Goal: Task Accomplishment & Management: Use online tool/utility

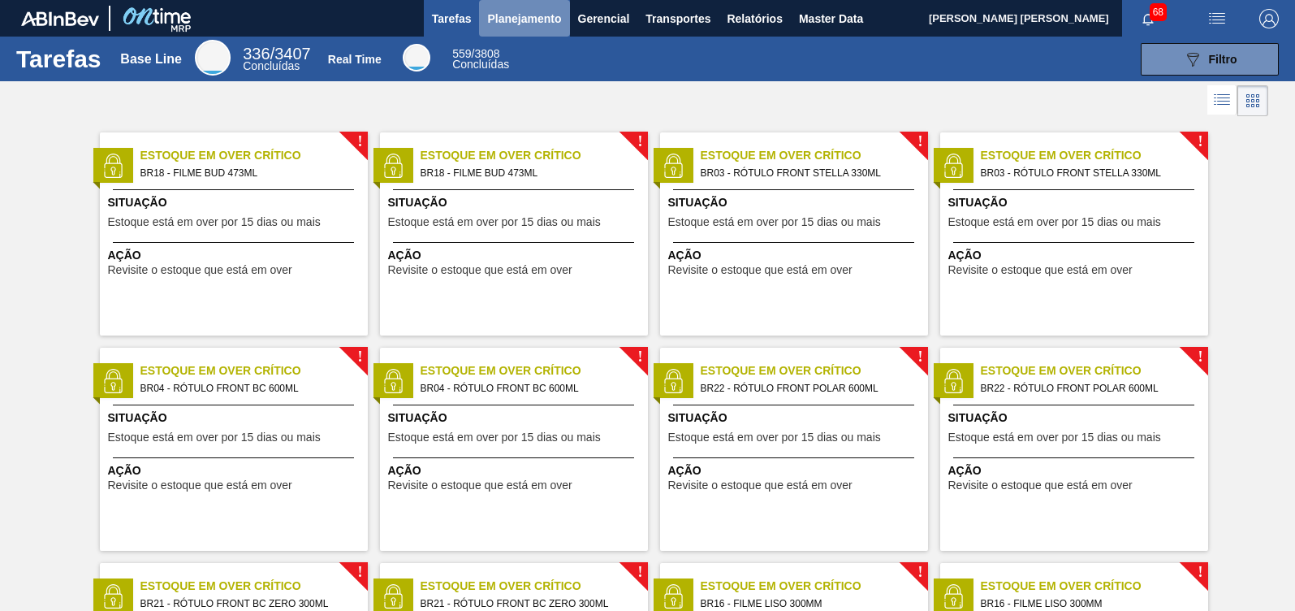
click at [528, 14] on span "Planejamento" at bounding box center [524, 18] width 74 height 19
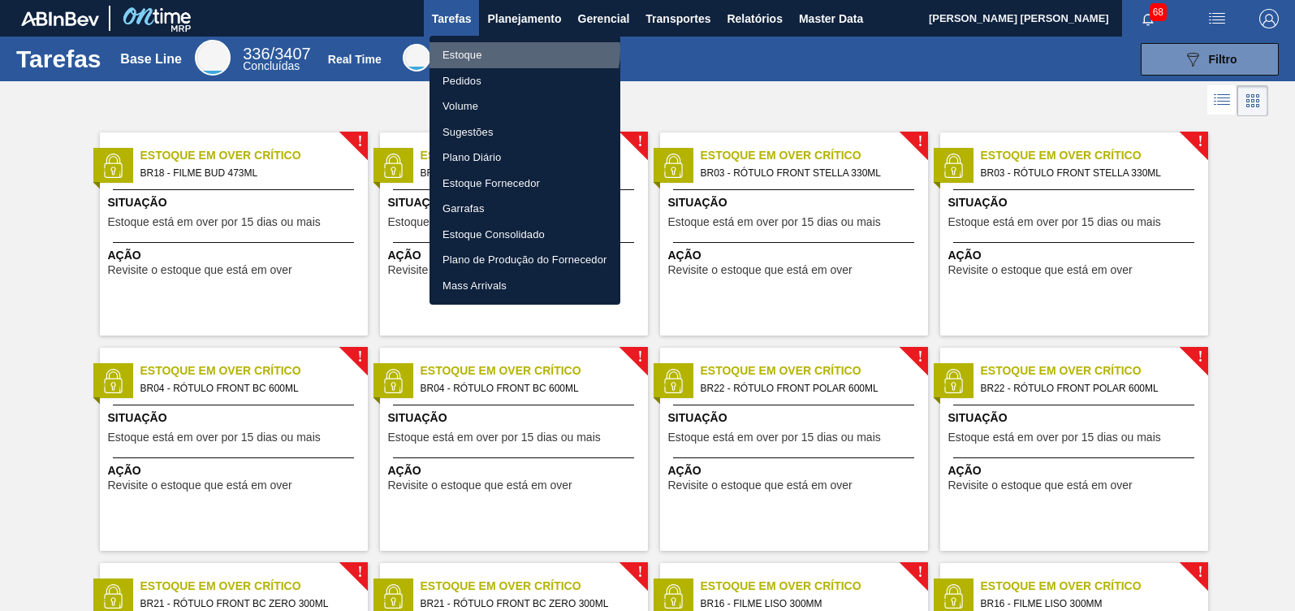
click at [514, 50] on li "Estoque" at bounding box center [525, 55] width 191 height 26
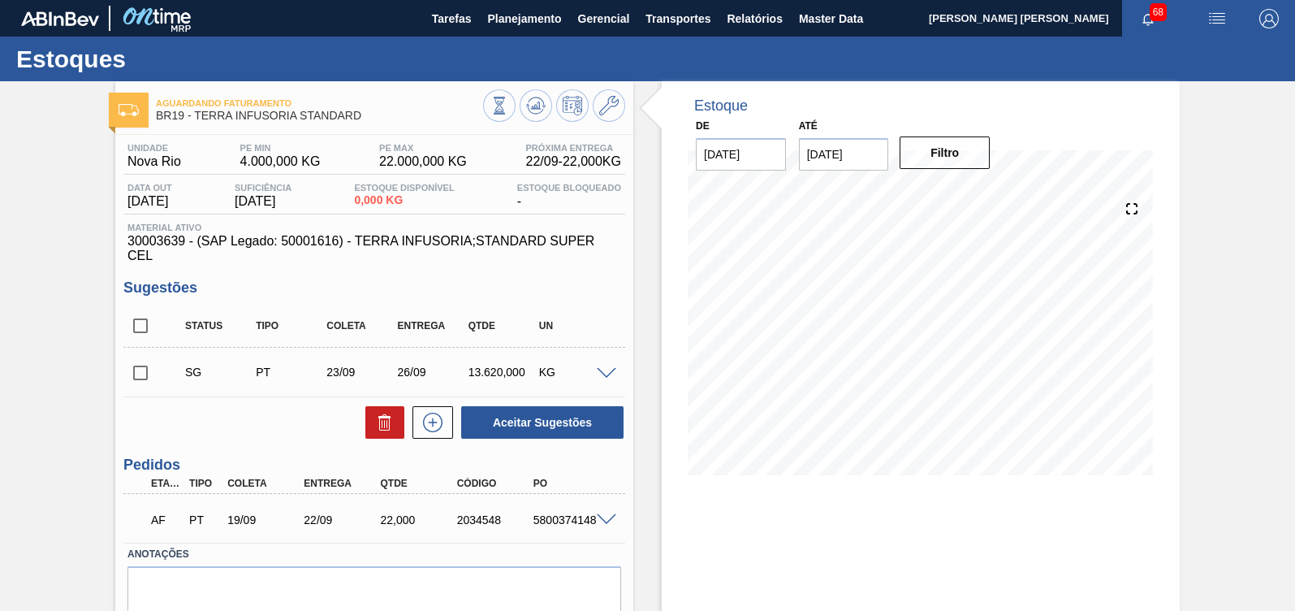
scroll to position [87, 0]
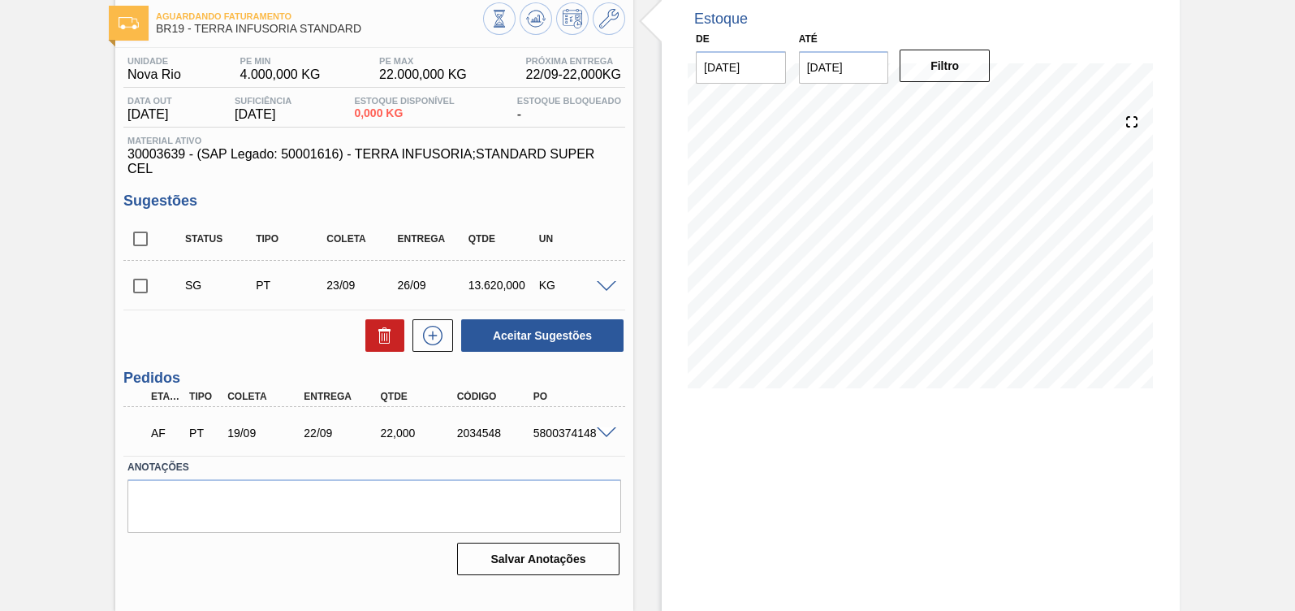
click at [612, 284] on span at bounding box center [606, 287] width 19 height 12
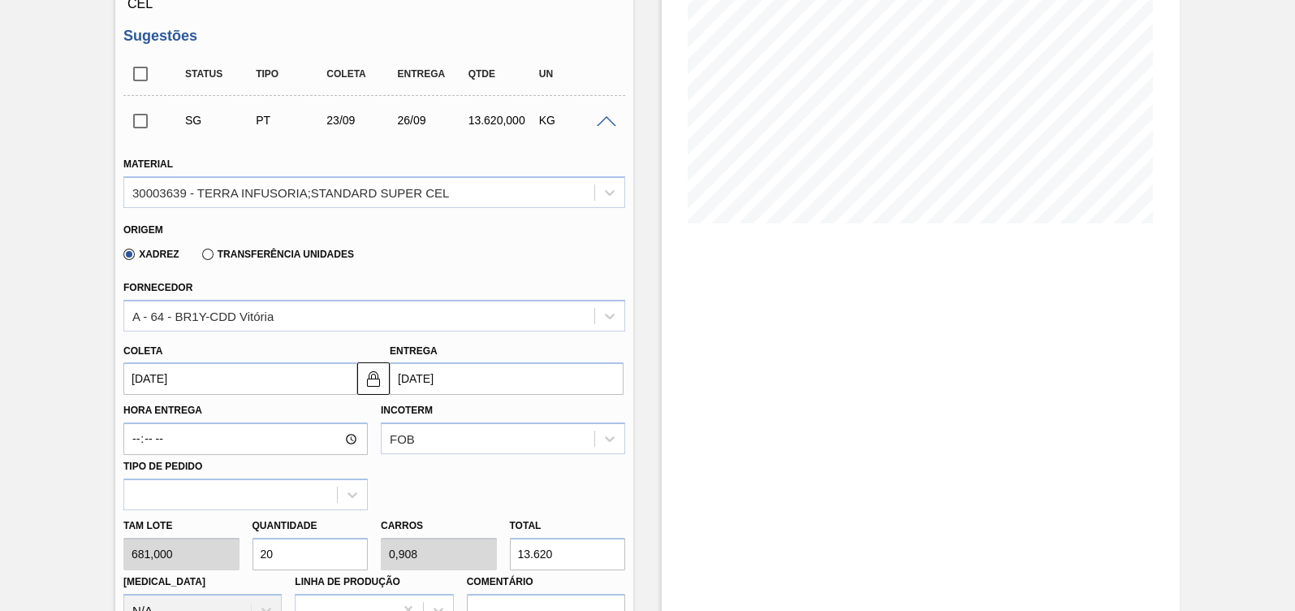
scroll to position [253, 0]
drag, startPoint x: 202, startPoint y: 244, endPoint x: 203, endPoint y: 254, distance: 10.6
click at [203, 254] on div "Xadrez Transferência Unidades" at bounding box center [235, 253] width 237 height 28
click at [203, 254] on label "Transferência Unidades" at bounding box center [278, 253] width 152 height 11
click at [200, 257] on input "Transferência Unidades" at bounding box center [200, 257] width 0 height 0
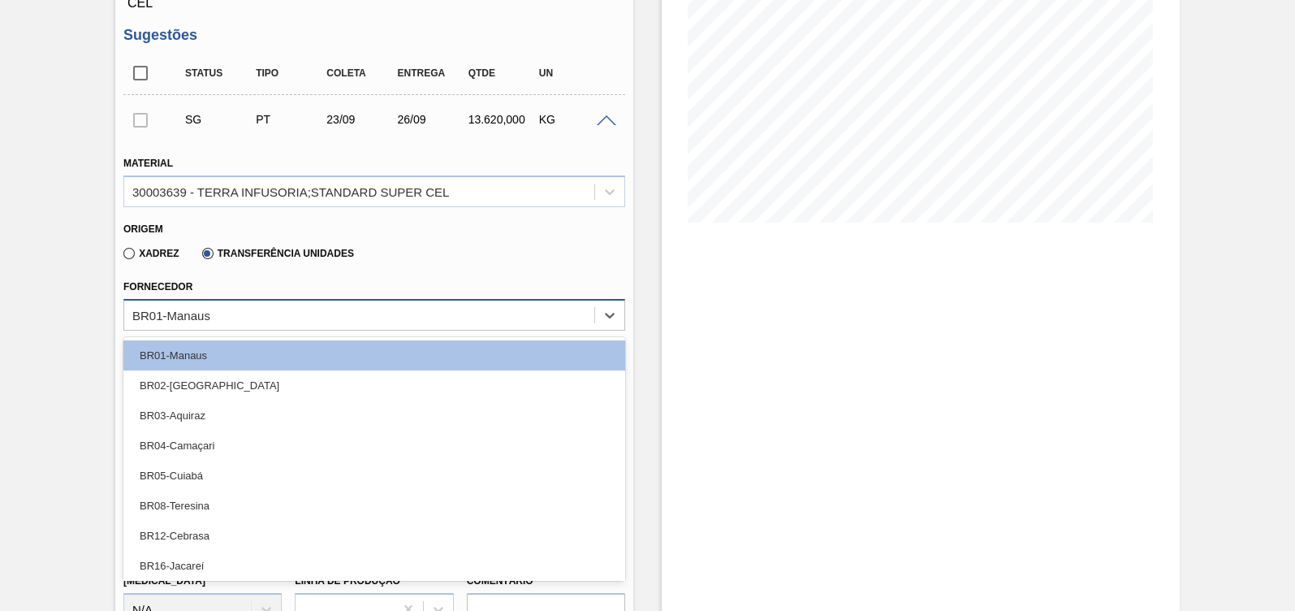
click at [278, 323] on div "BR01-Manaus" at bounding box center [359, 315] width 470 height 24
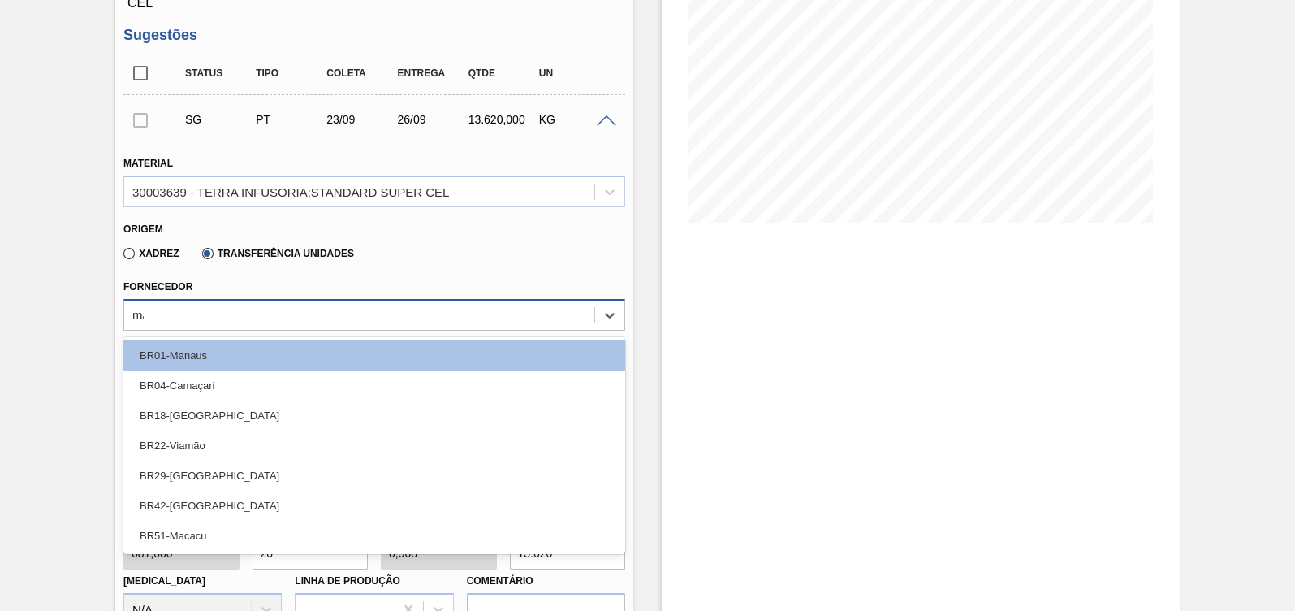
type input "maca"
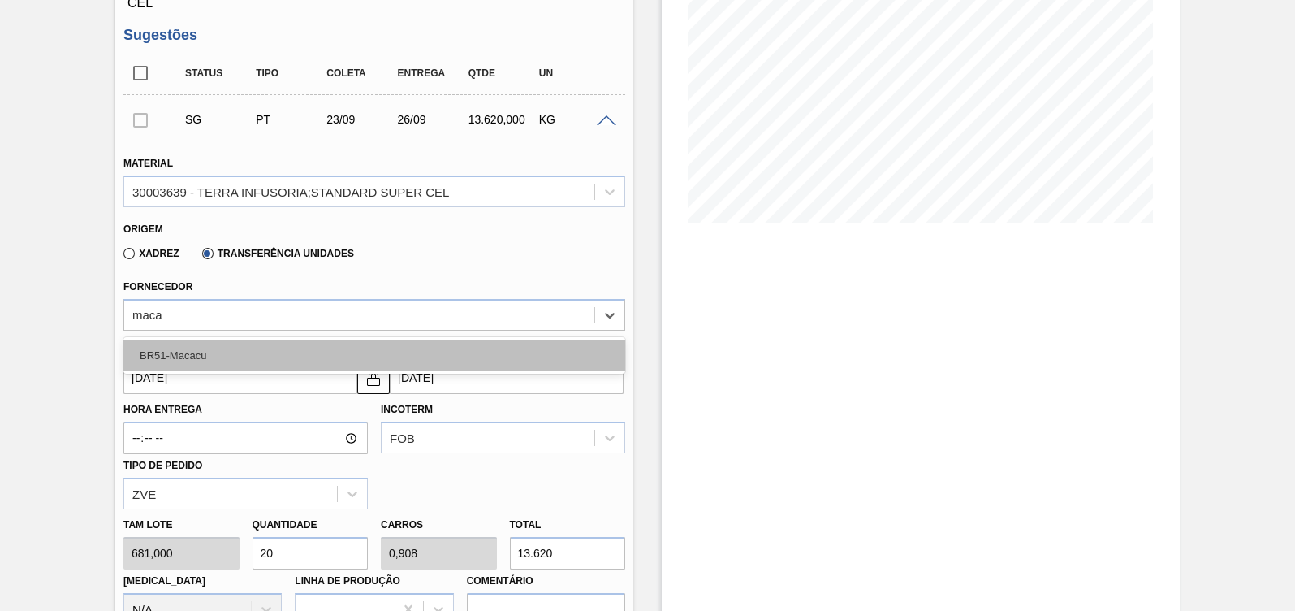
click at [260, 348] on div "BR51-Macacu" at bounding box center [374, 355] width 502 height 30
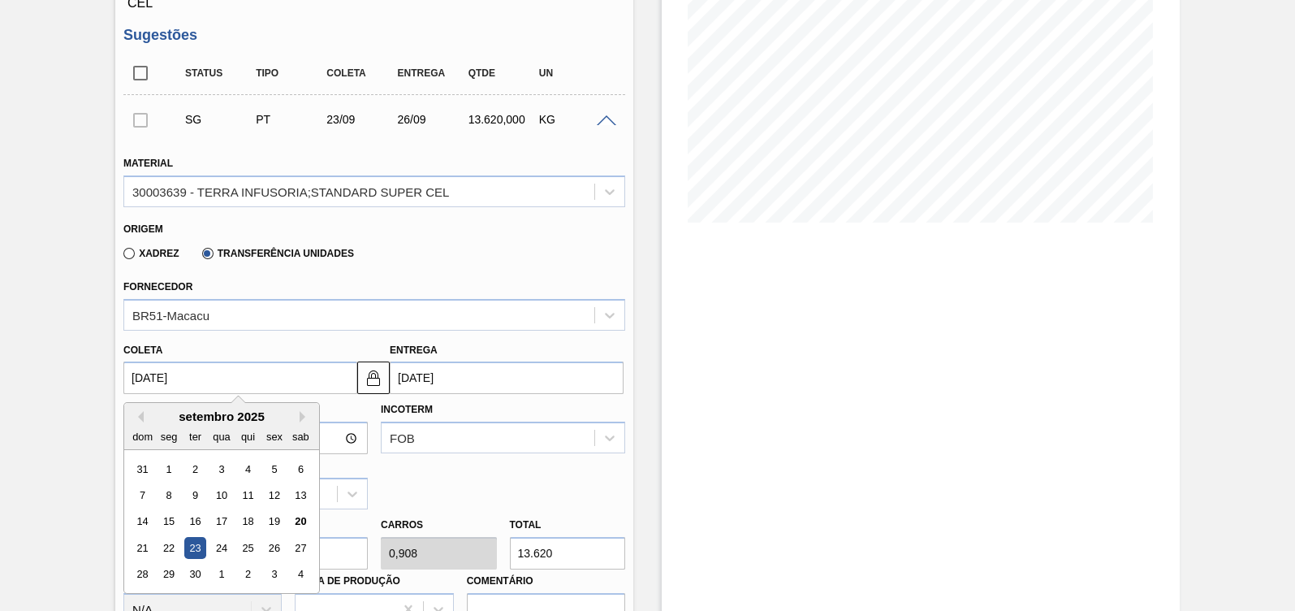
click at [235, 384] on input "23/09/2025" at bounding box center [240, 377] width 234 height 32
click at [300, 520] on div "20" at bounding box center [301, 522] width 22 height 22
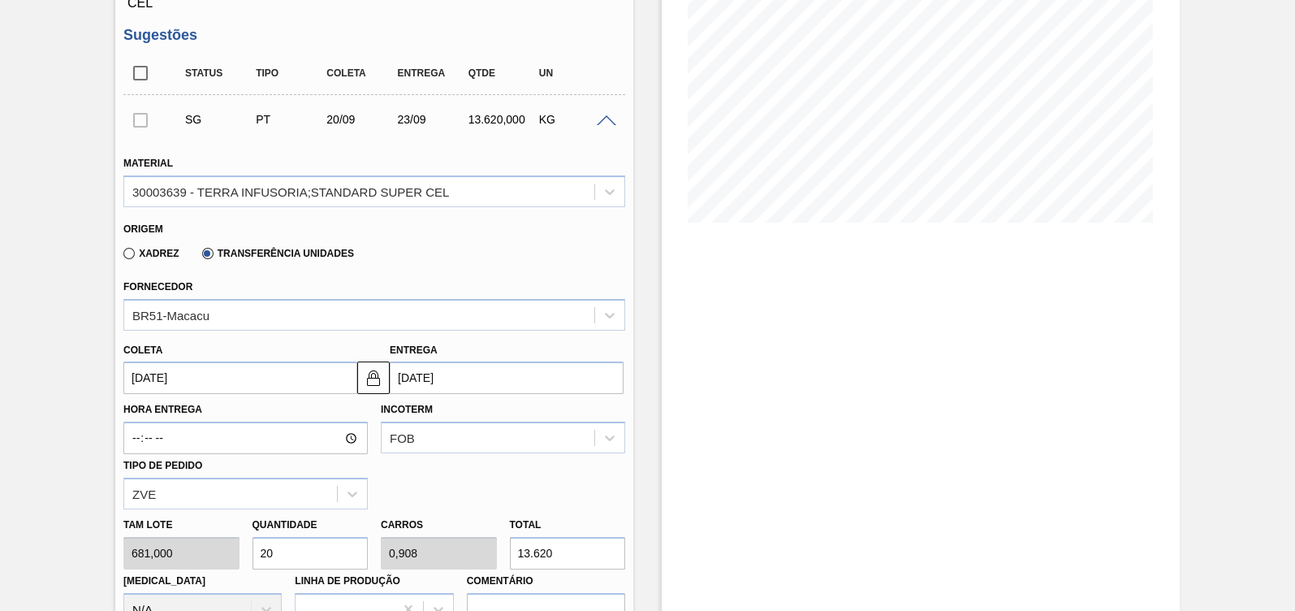
type input "20/09/2025"
type input "23/09/2025"
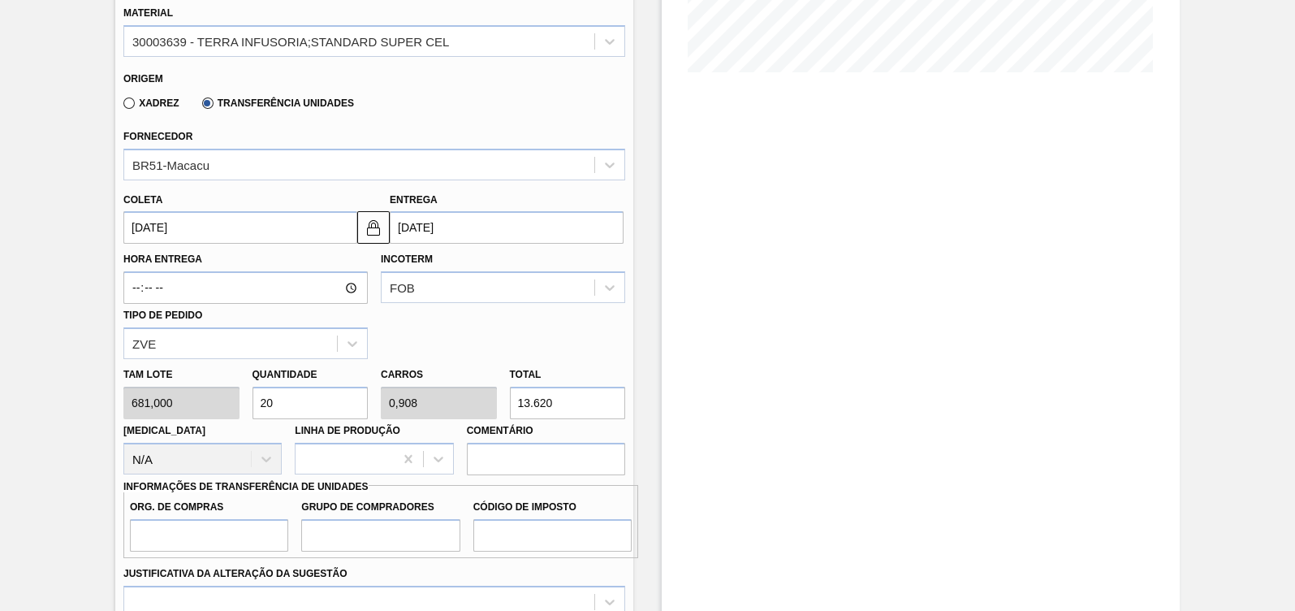
scroll to position [405, 0]
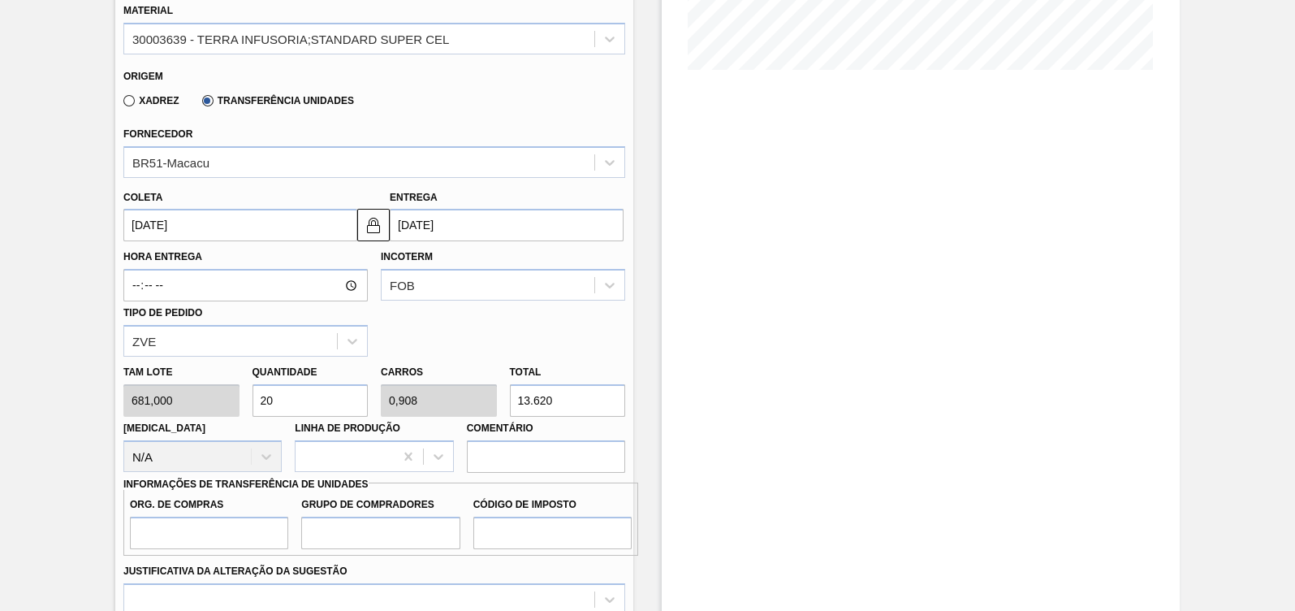
click at [573, 410] on input "13.620" at bounding box center [568, 400] width 116 height 32
type input "2"
type input "0,003"
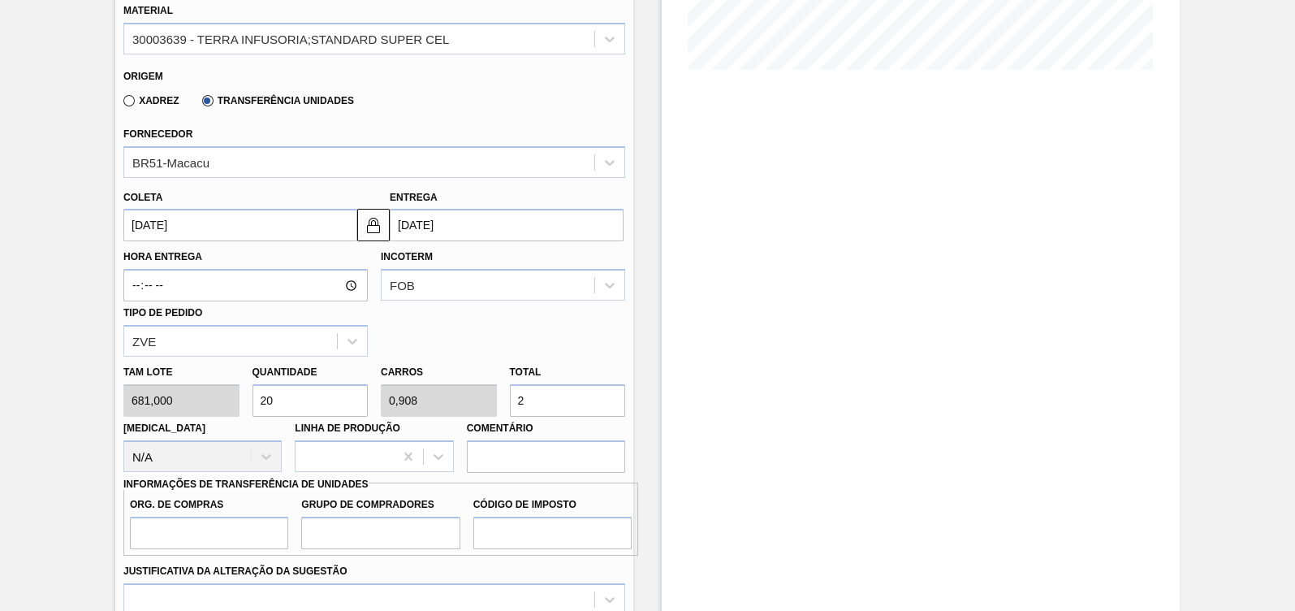
type input "0"
type input "0,032"
type input "0,001"
type input "22,"
type input "0,033"
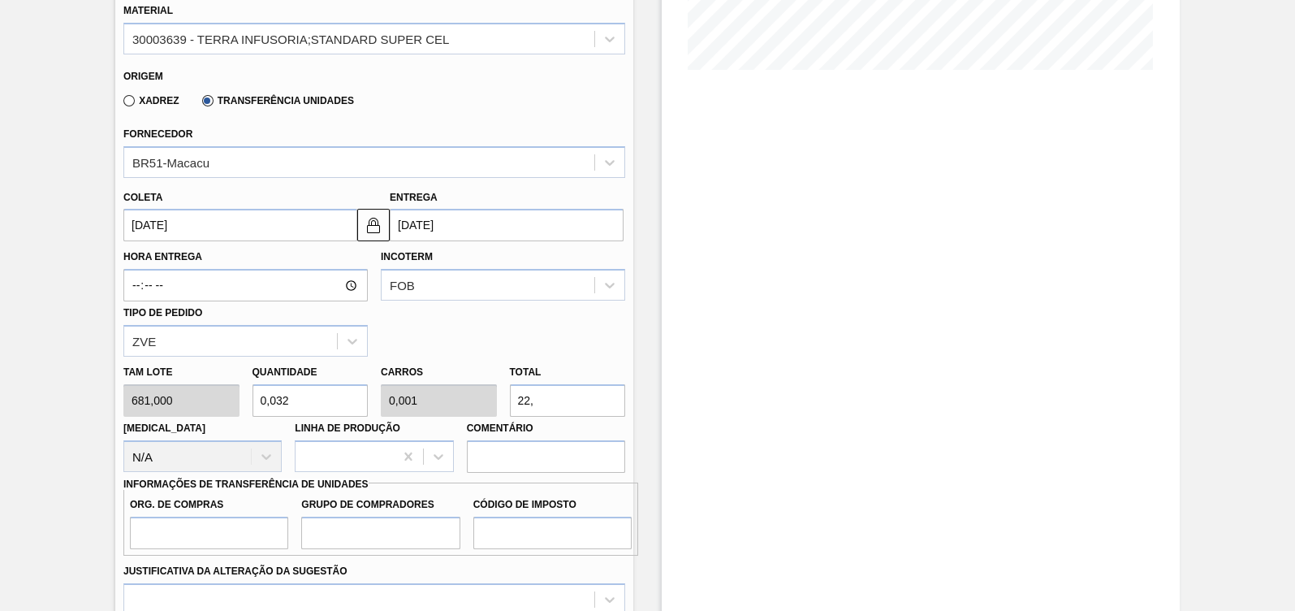
type input "0,002"
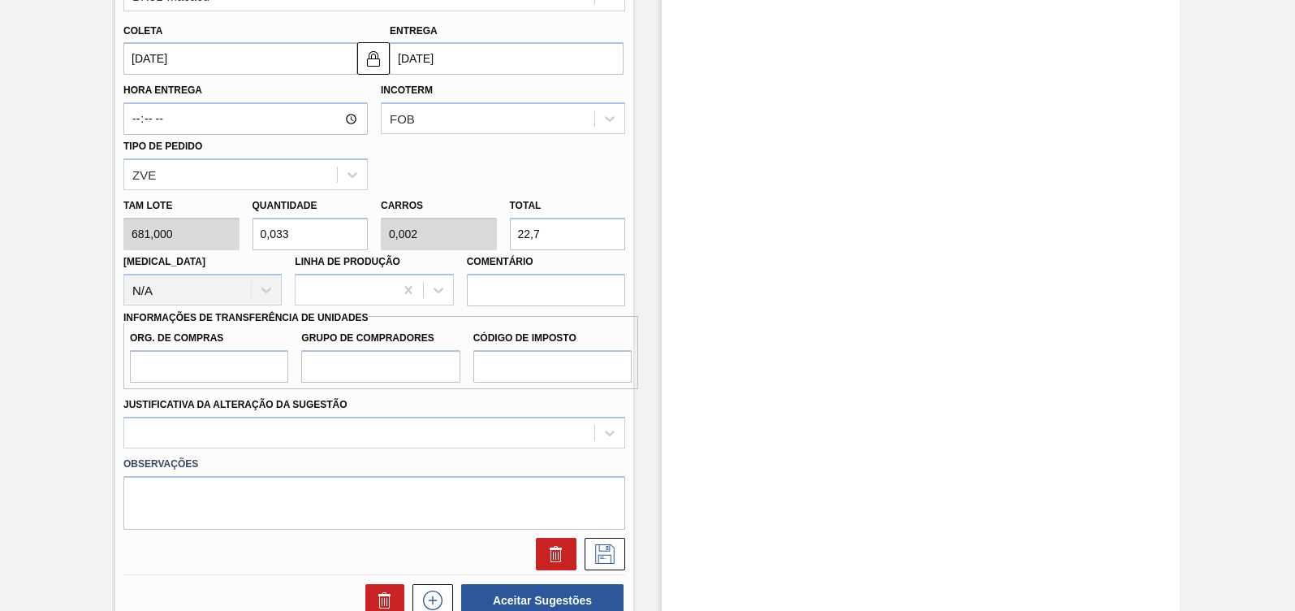
scroll to position [573, 0]
type input "22,7"
click at [247, 373] on input "Org. de Compras" at bounding box center [209, 365] width 158 height 32
type input "BR00"
click at [374, 359] on input "Grupo de Compradores" at bounding box center [380, 365] width 158 height 32
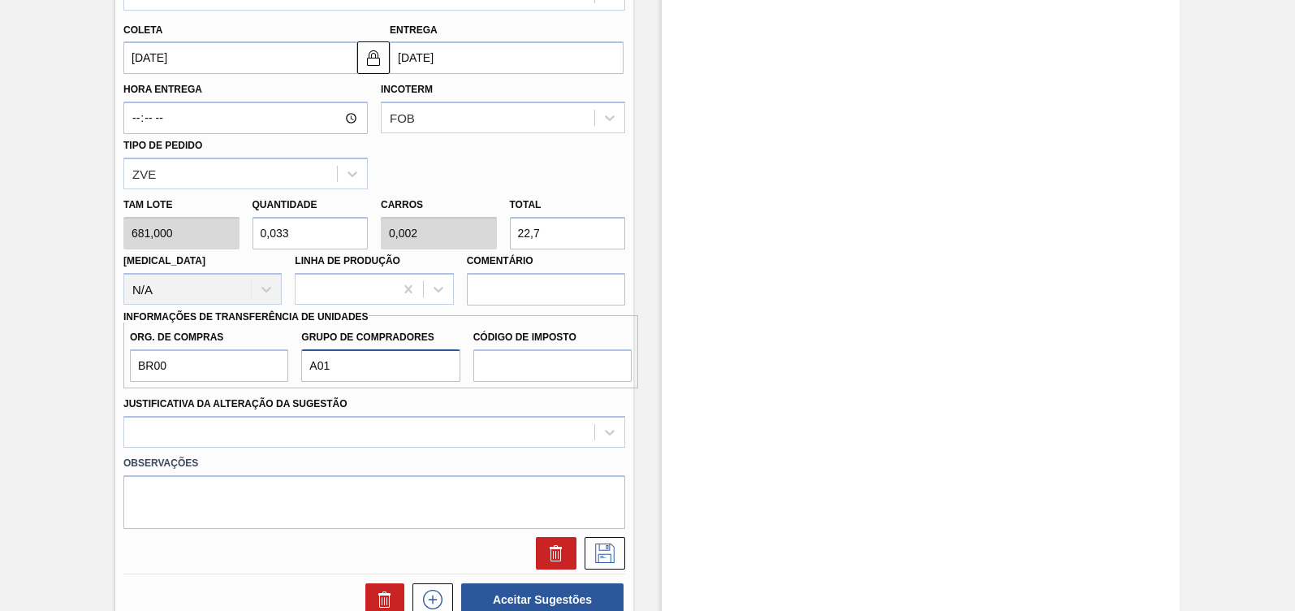
type input "A01"
click at [529, 358] on input "Código de Imposto" at bounding box center [552, 365] width 158 height 32
type input "I1"
click at [197, 360] on input "BR00" at bounding box center [209, 365] width 158 height 32
click at [223, 415] on div "Justificativa da Alteração da Sugestão" at bounding box center [374, 419] width 502 height 55
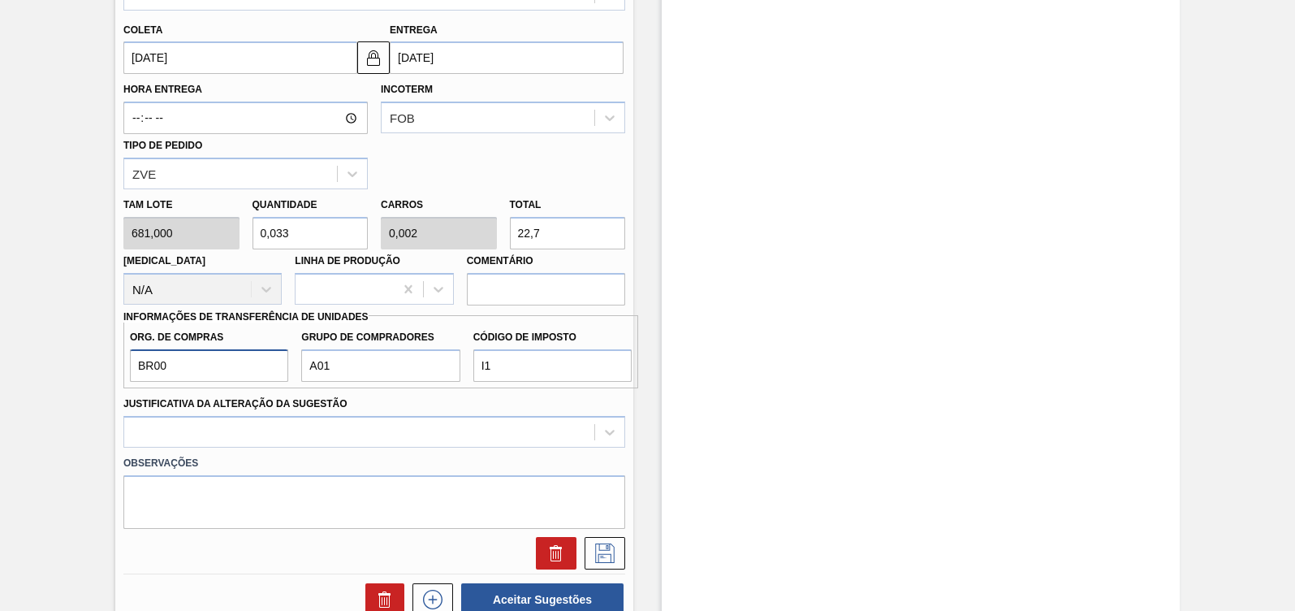
click at [195, 375] on input "BR00" at bounding box center [209, 365] width 158 height 32
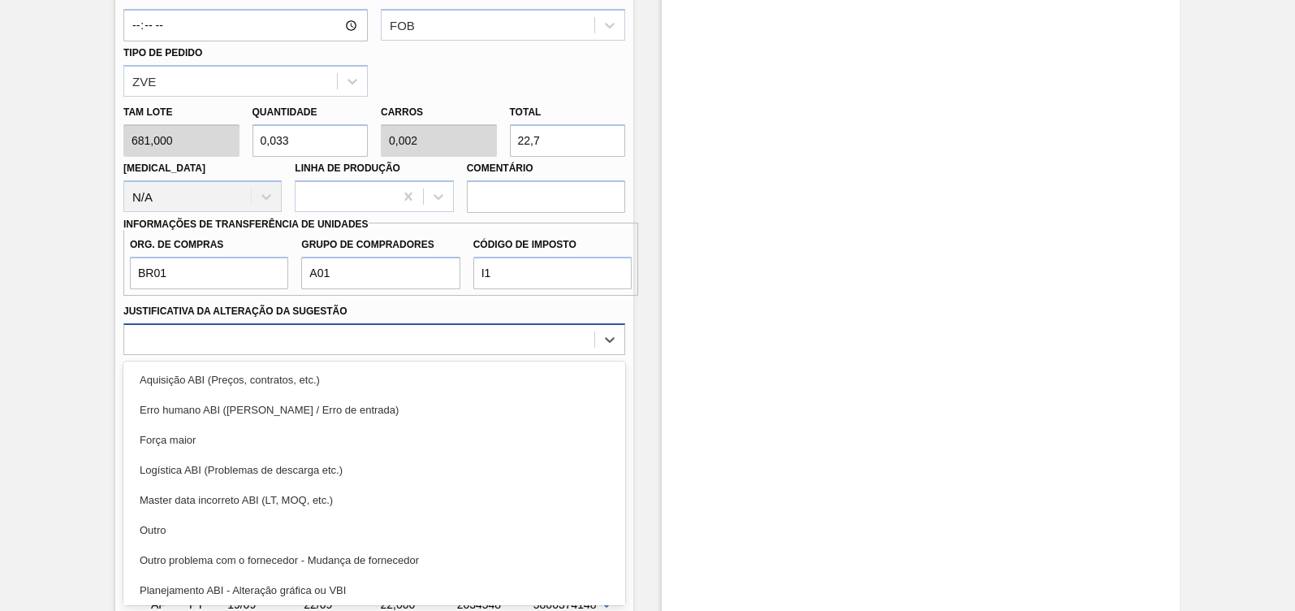
click at [216, 355] on div "option Força maior focused, 3 of 18. 18 results available. Use Up and Down to c…" at bounding box center [374, 339] width 502 height 32
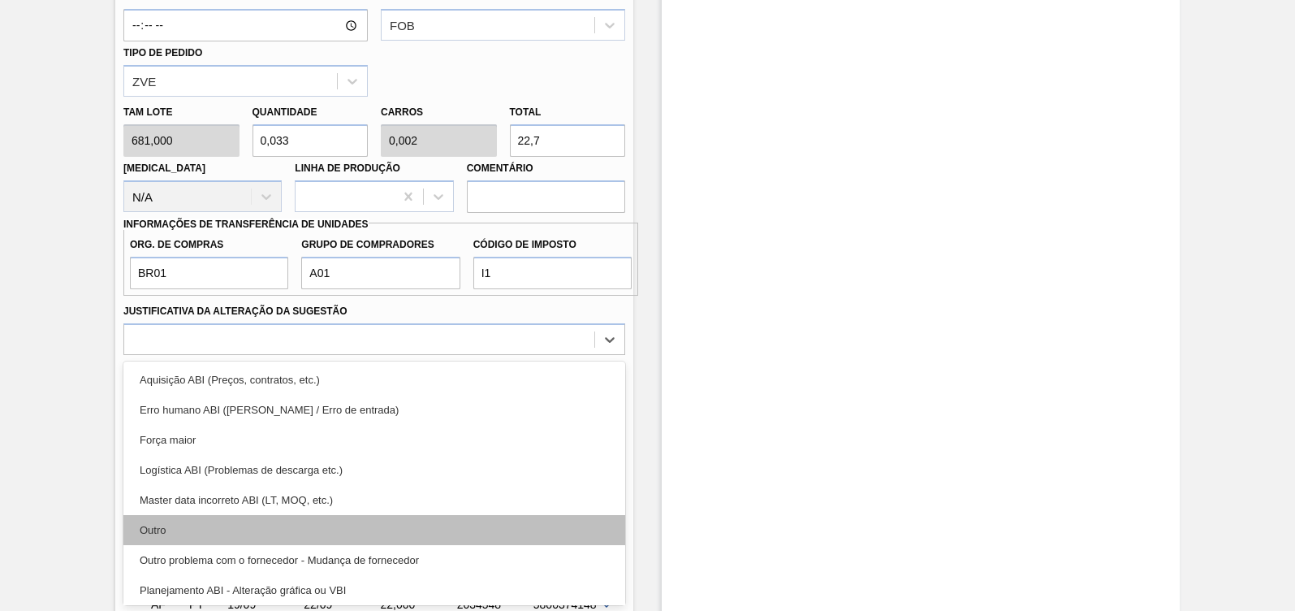
click at [197, 527] on div "Outro" at bounding box center [374, 530] width 502 height 30
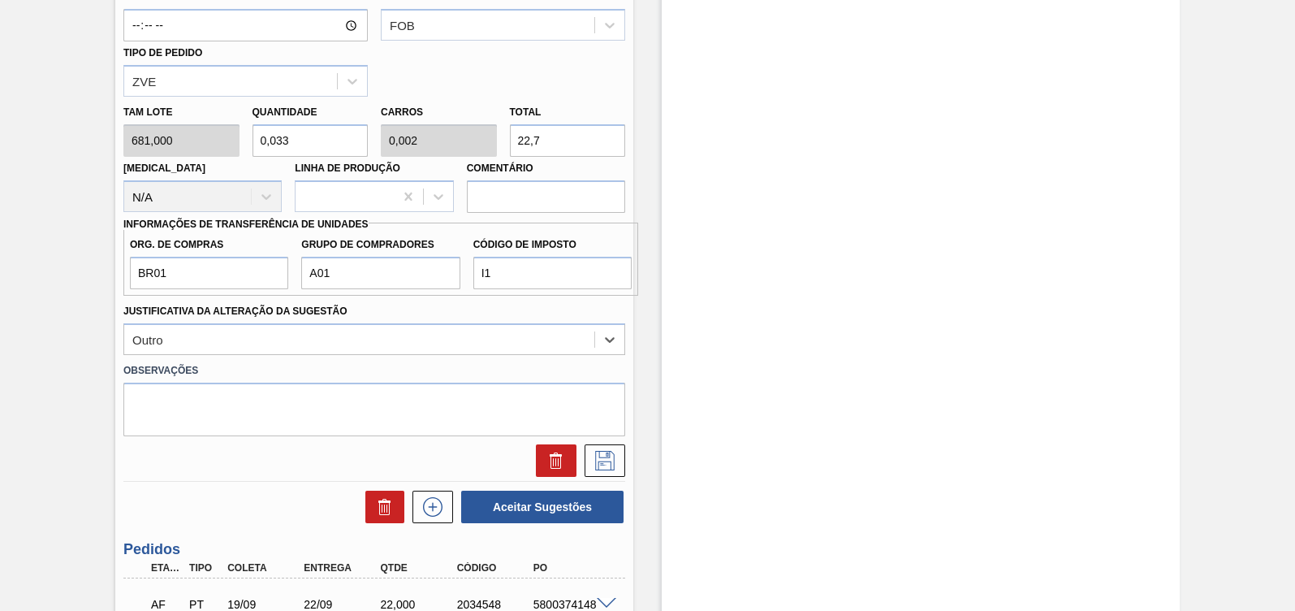
scroll to position [813, 0]
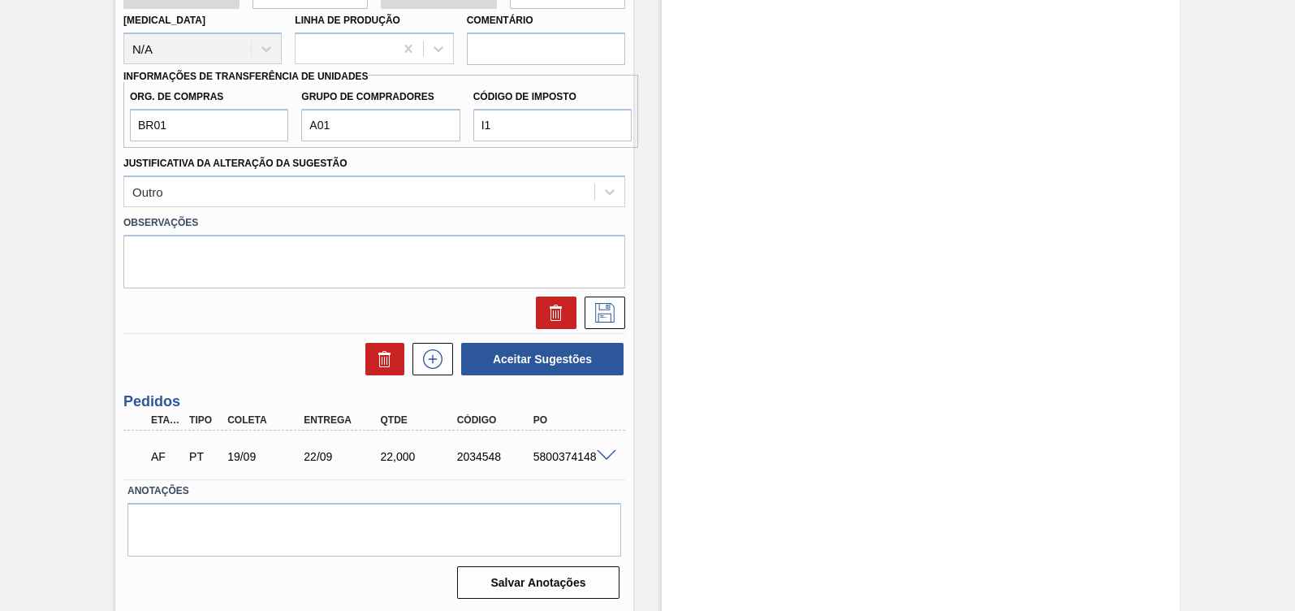
click at [601, 455] on span at bounding box center [606, 456] width 19 height 12
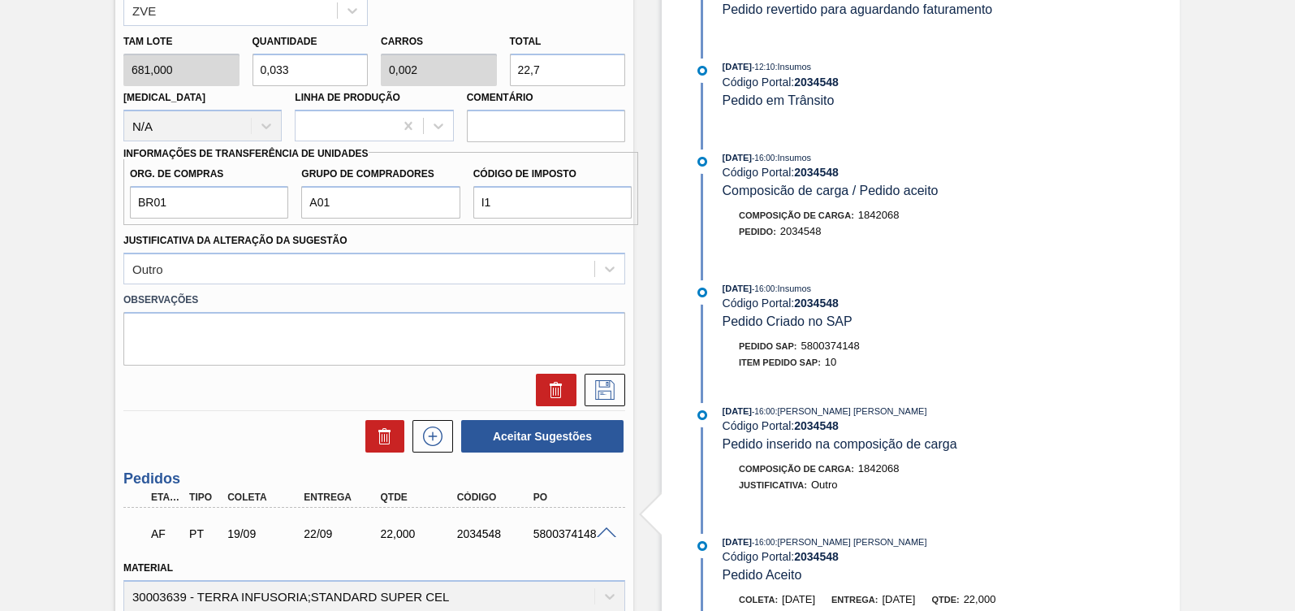
scroll to position [735, 0]
click at [196, 214] on input "BR01" at bounding box center [209, 203] width 158 height 32
type input "BR00"
click at [611, 390] on icon at bounding box center [605, 390] width 26 height 19
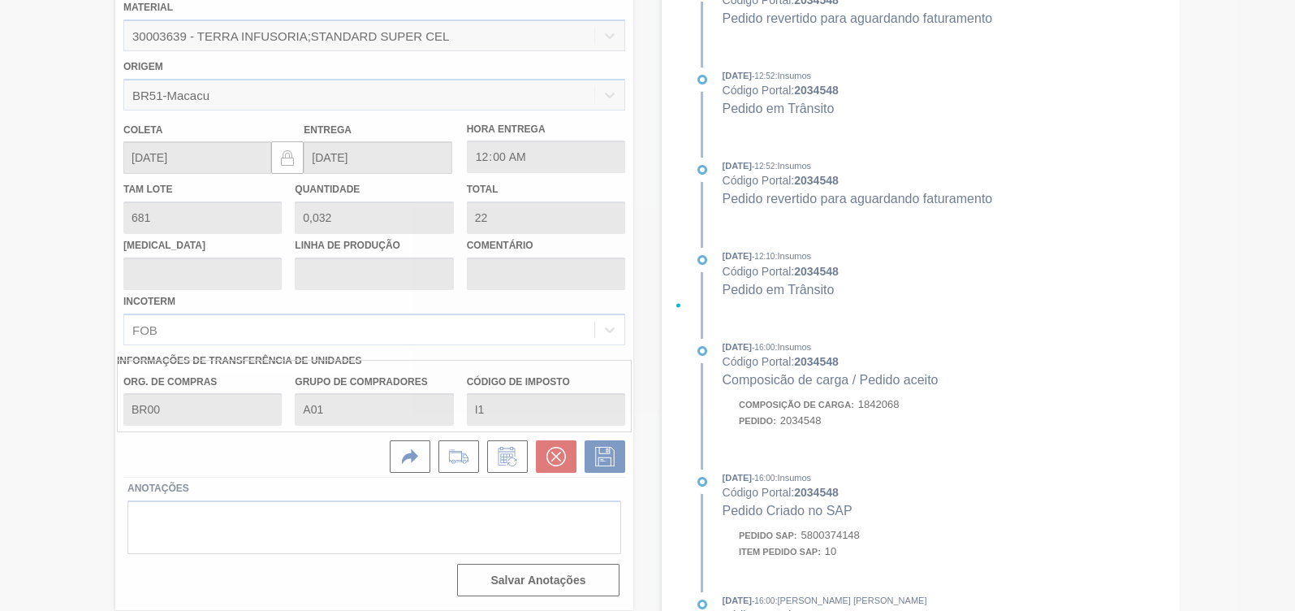
scroll to position [87, 0]
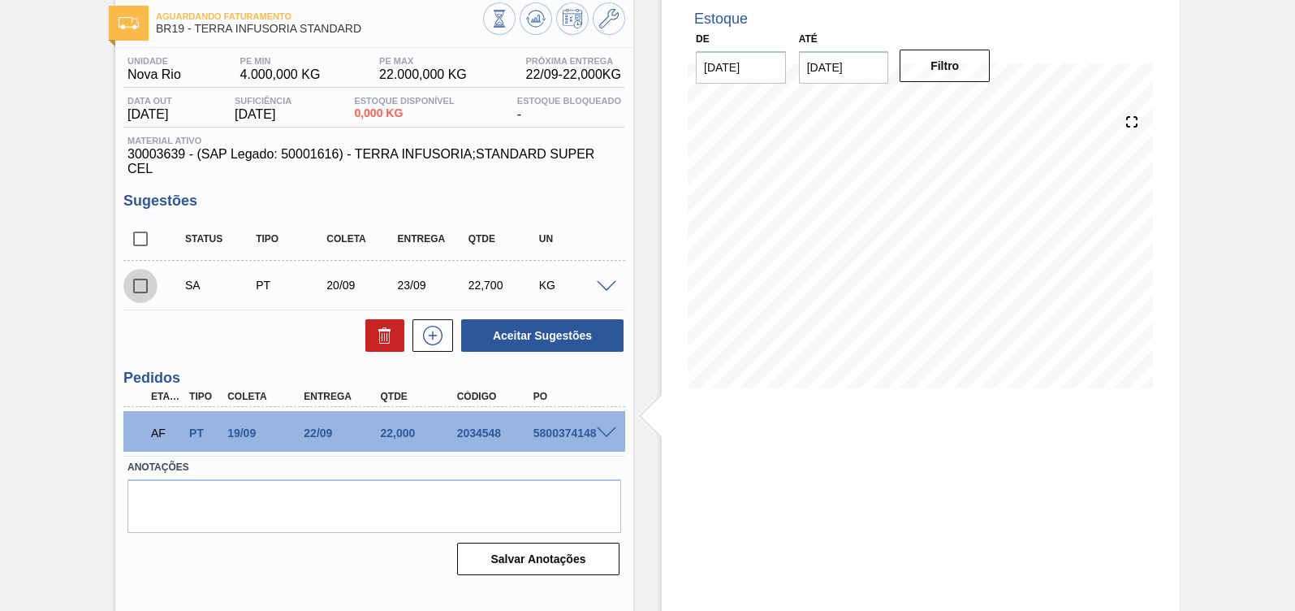
click at [140, 294] on input "checkbox" at bounding box center [140, 286] width 34 height 34
click at [516, 329] on button "Aceitar Sugestões" at bounding box center [542, 335] width 162 height 32
checkbox input "false"
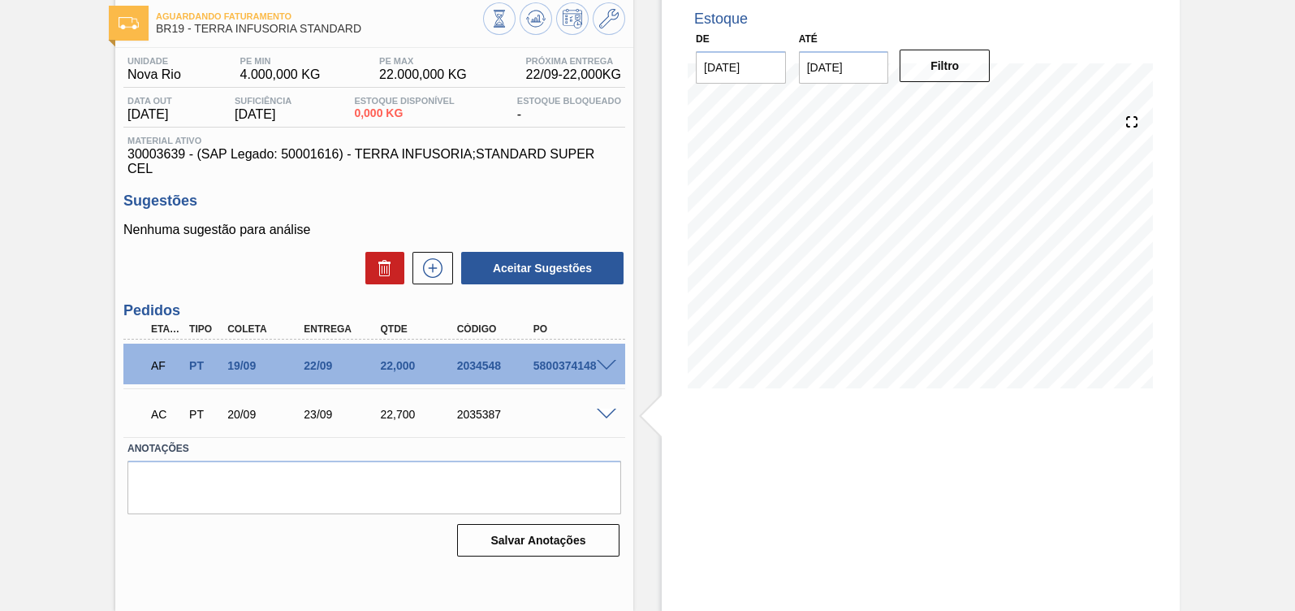
click at [603, 410] on span at bounding box center [606, 415] width 19 height 12
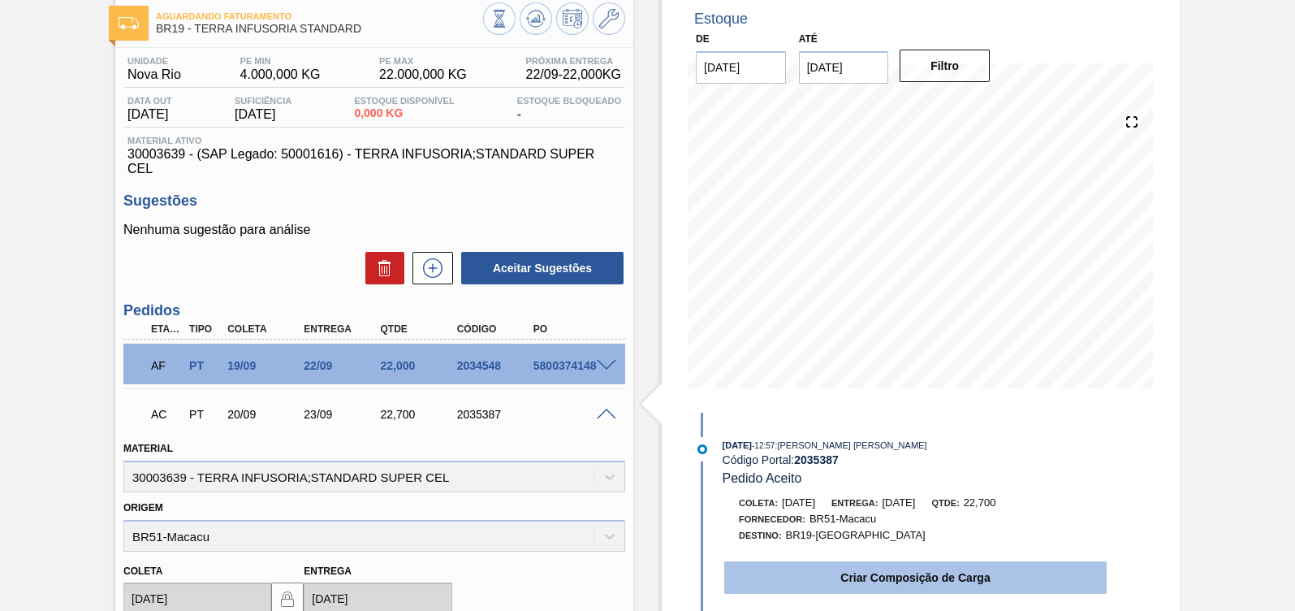
click at [922, 565] on button "Criar Composição de Carga" at bounding box center [915, 577] width 383 height 32
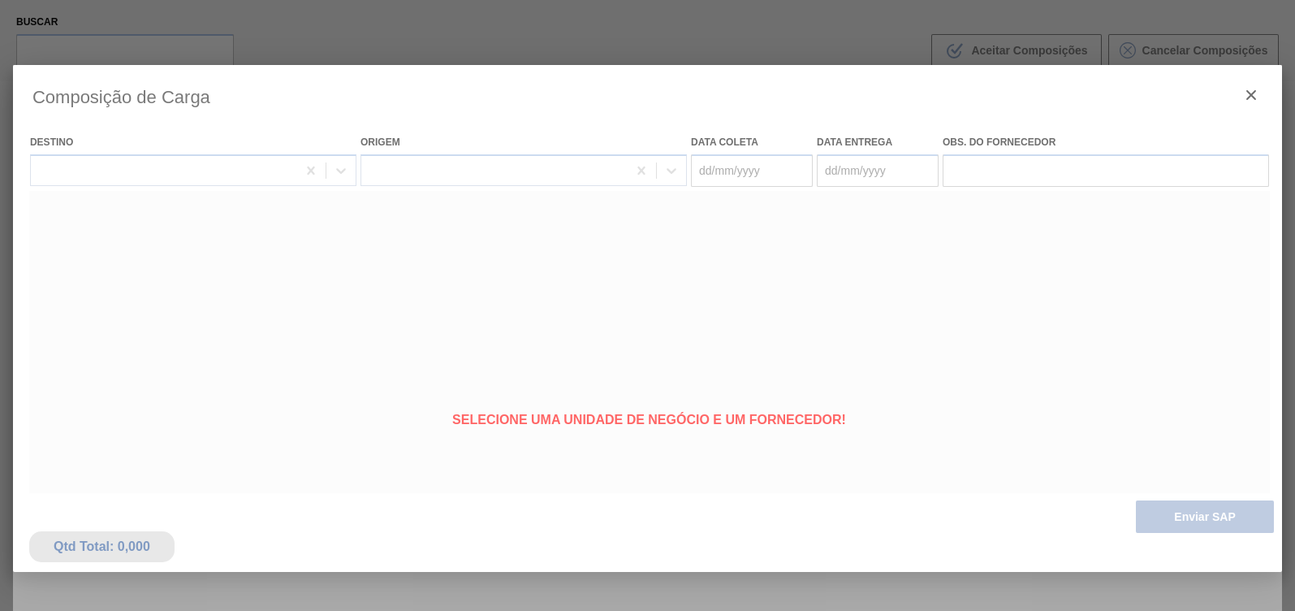
type coleta "20/09/2025"
type entrega "23/09/2025"
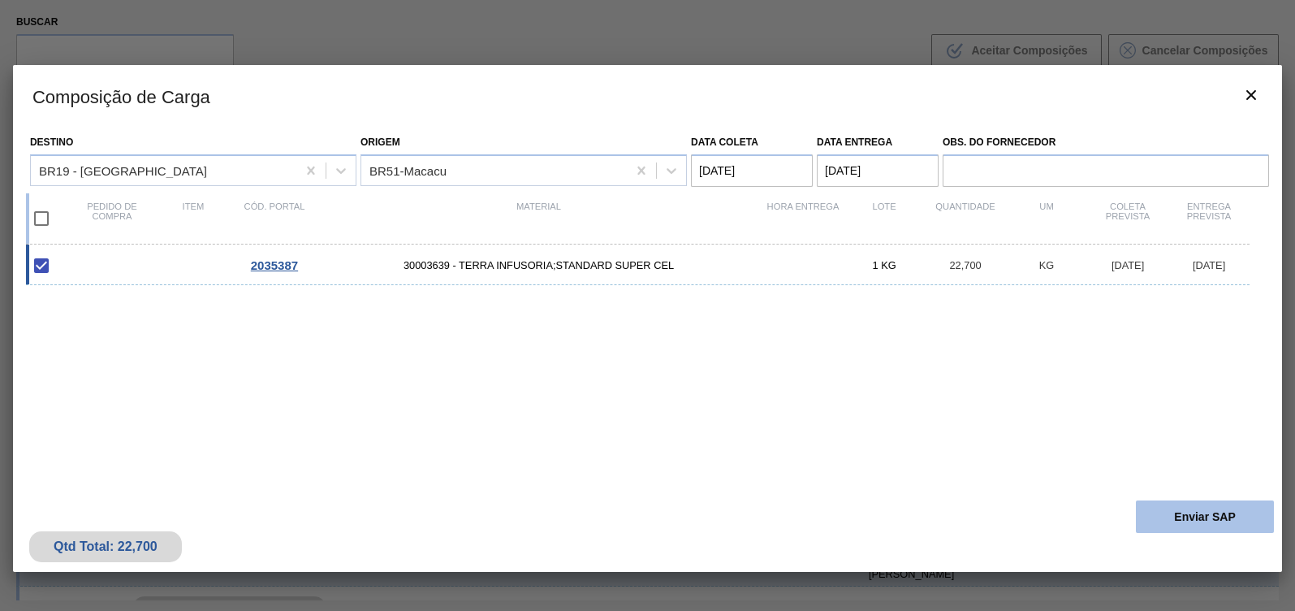
click at [1215, 508] on button "Enviar SAP" at bounding box center [1205, 516] width 138 height 32
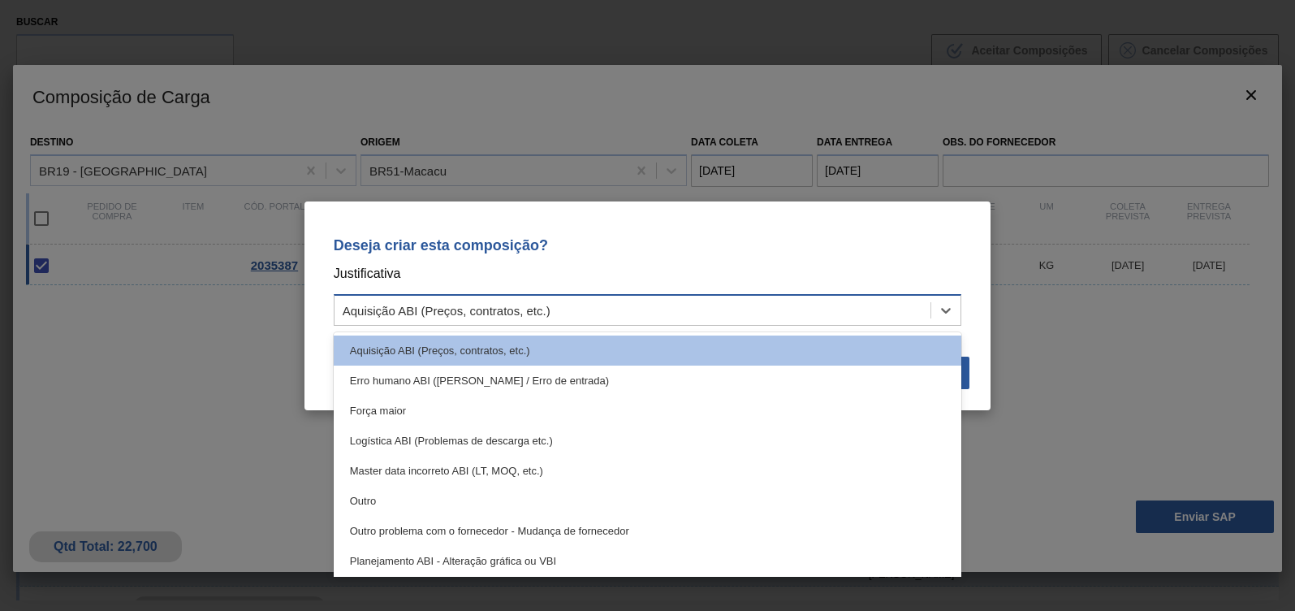
click at [690, 302] on div "Aquisição ABI (Preços, contratos, etc.)" at bounding box center [633, 310] width 597 height 24
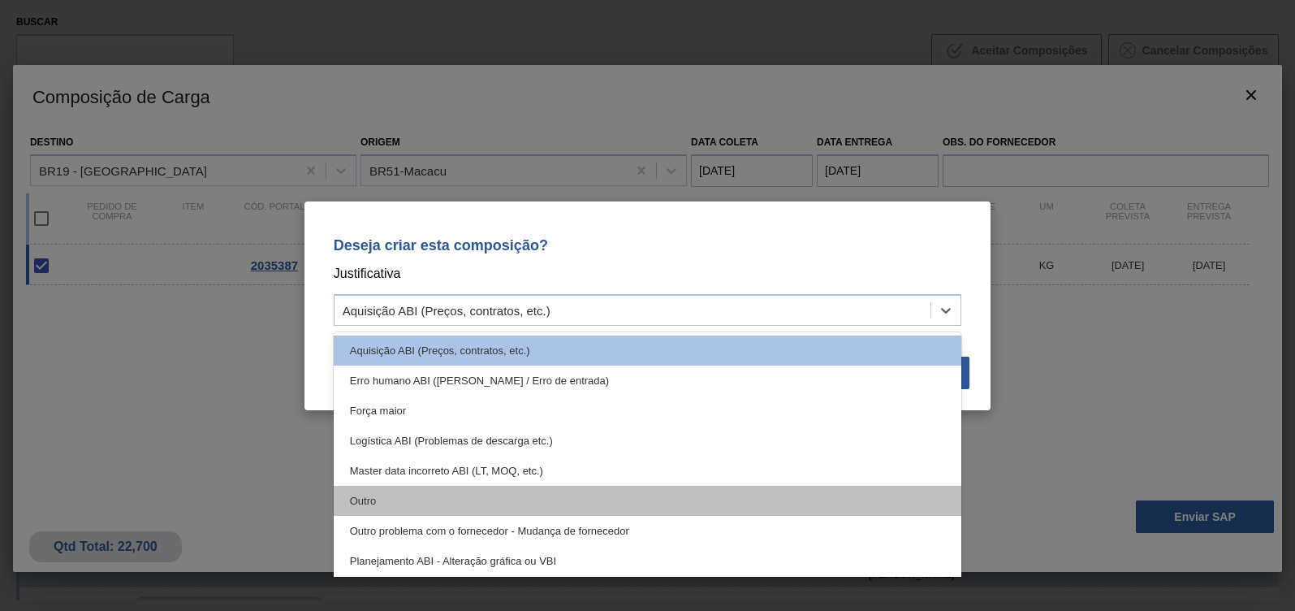
click at [459, 495] on div "Outro" at bounding box center [648, 501] width 629 height 30
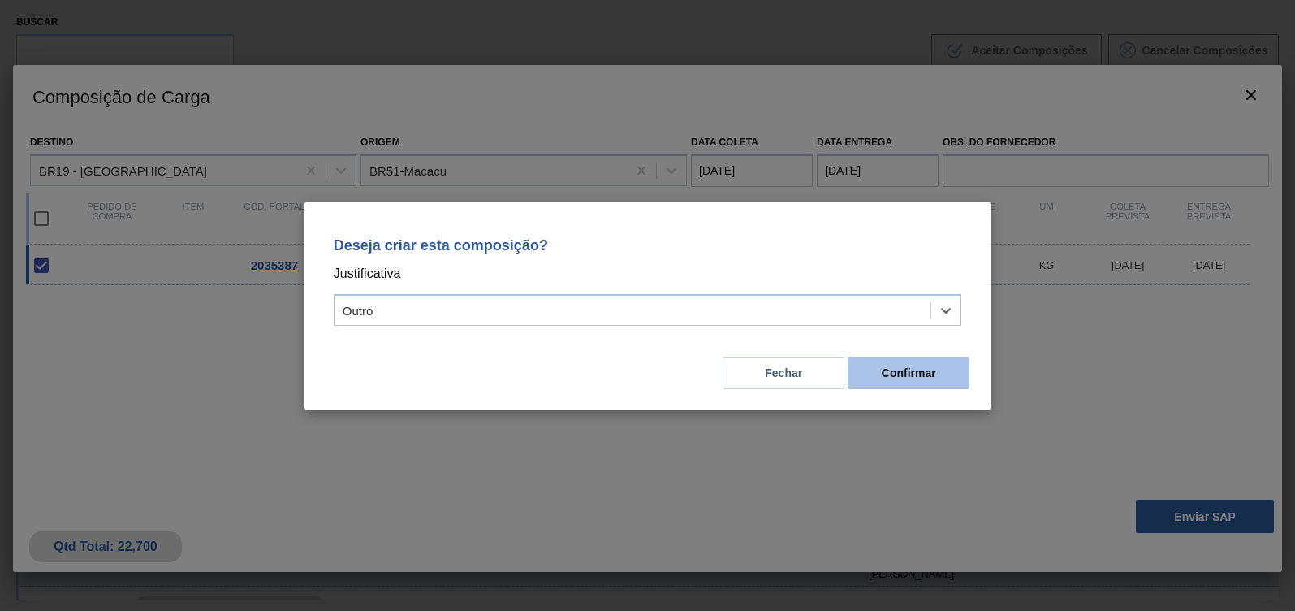
click at [887, 381] on button "Confirmar" at bounding box center [909, 373] width 122 height 32
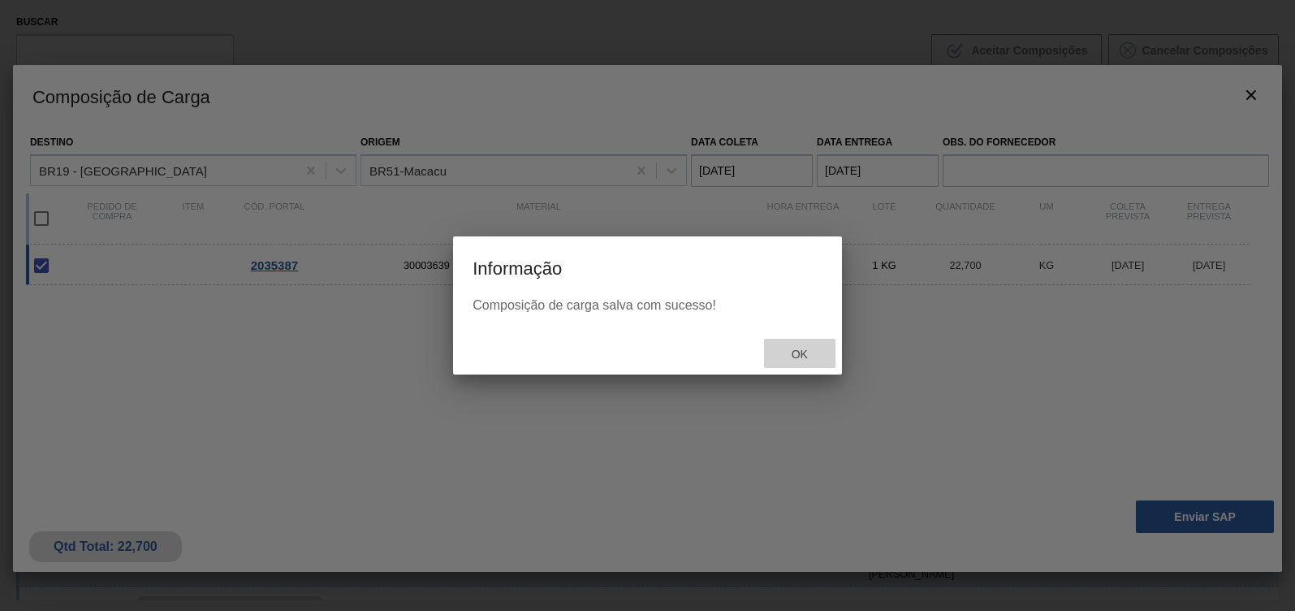
click at [802, 358] on span "Ok" at bounding box center [800, 354] width 42 height 13
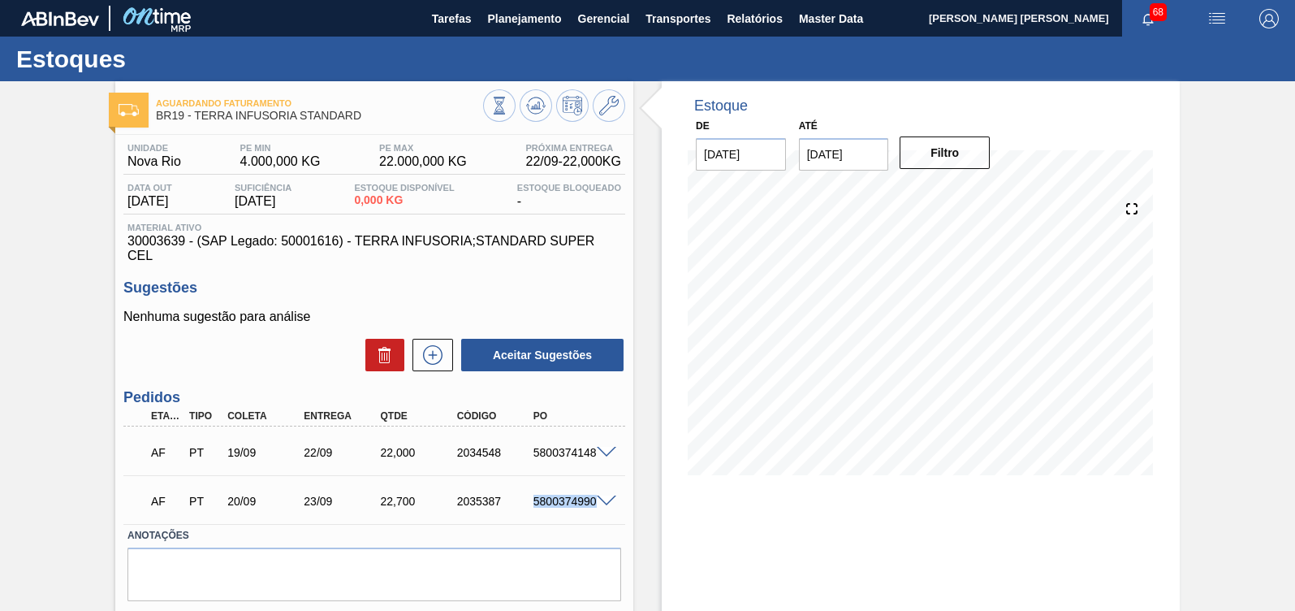
drag, startPoint x: 531, startPoint y: 504, endPoint x: 596, endPoint y: 509, distance: 65.2
click at [596, 508] on div "5800374990" at bounding box center [572, 501] width 84 height 13
copy div "5800374990"
